Goal: Information Seeking & Learning: Find specific fact

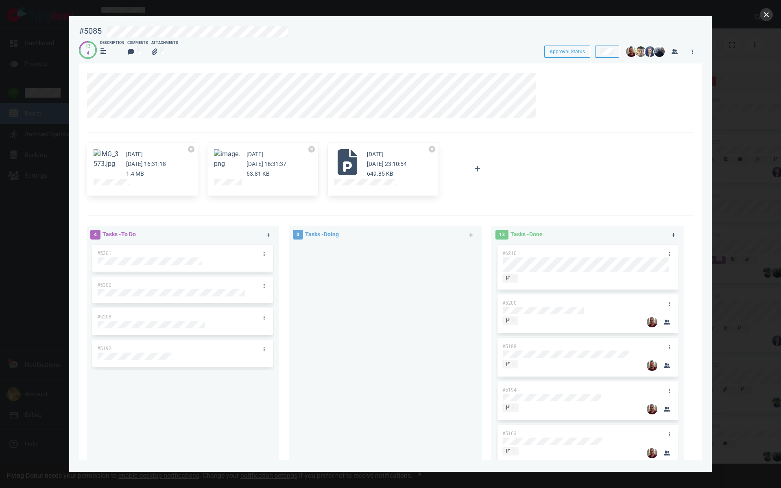
click at [765, 14] on button "close" at bounding box center [766, 14] width 13 height 13
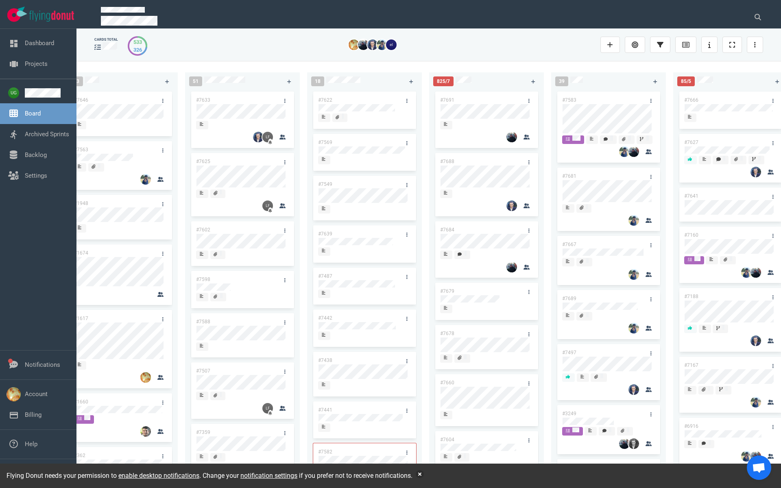
scroll to position [0, 22]
click at [759, 17] on icon at bounding box center [758, 17] width 7 height 7
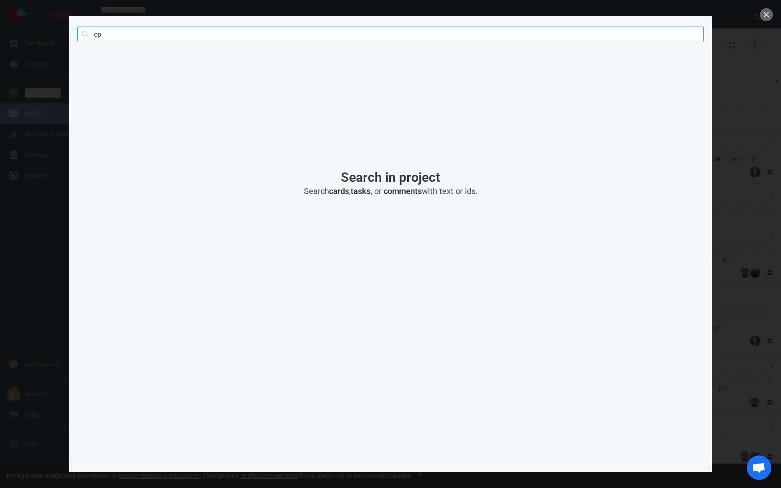
type input "o"
type input "extension"
click button "Search" at bounding box center [0, 0] width 0 height 0
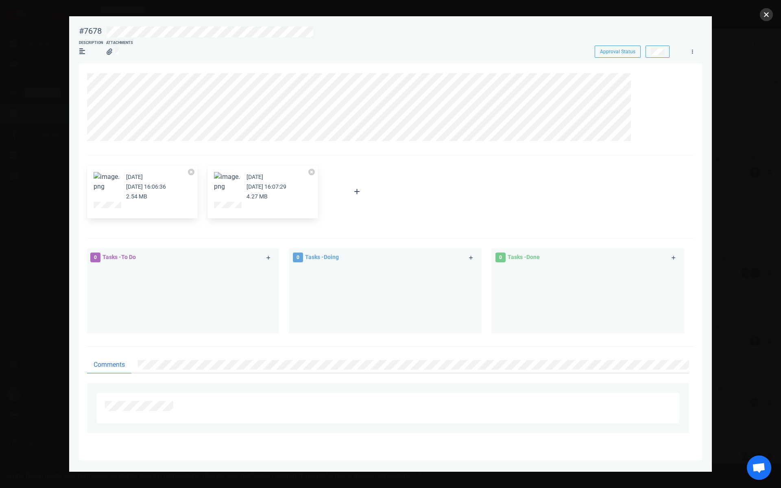
click at [767, 19] on button "close" at bounding box center [766, 14] width 13 height 13
